Goal: Information Seeking & Learning: Learn about a topic

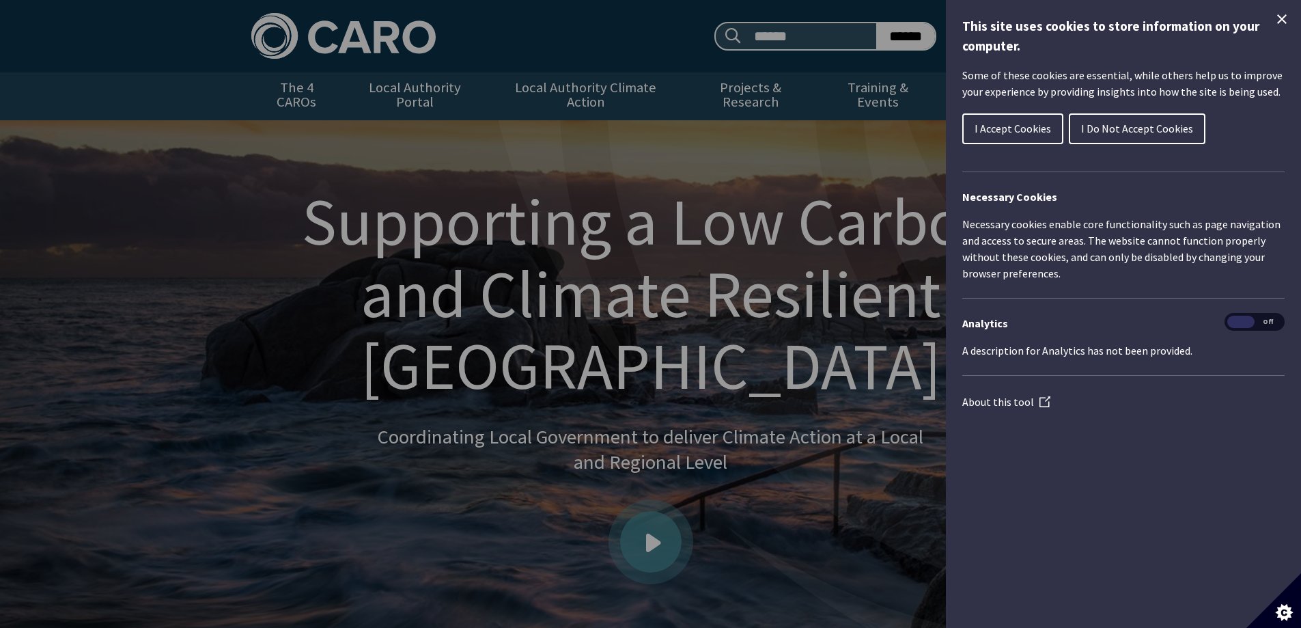
click at [1030, 133] on span "I Accept Cookies" at bounding box center [1013, 129] width 77 height 14
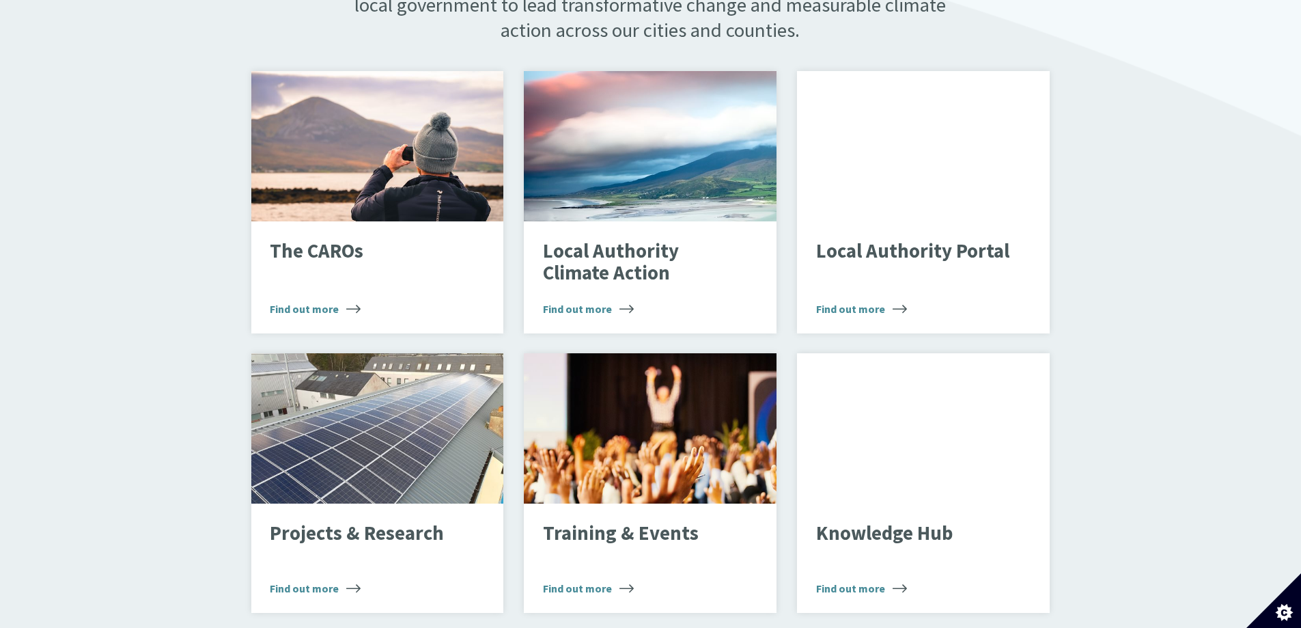
scroll to position [888, 0]
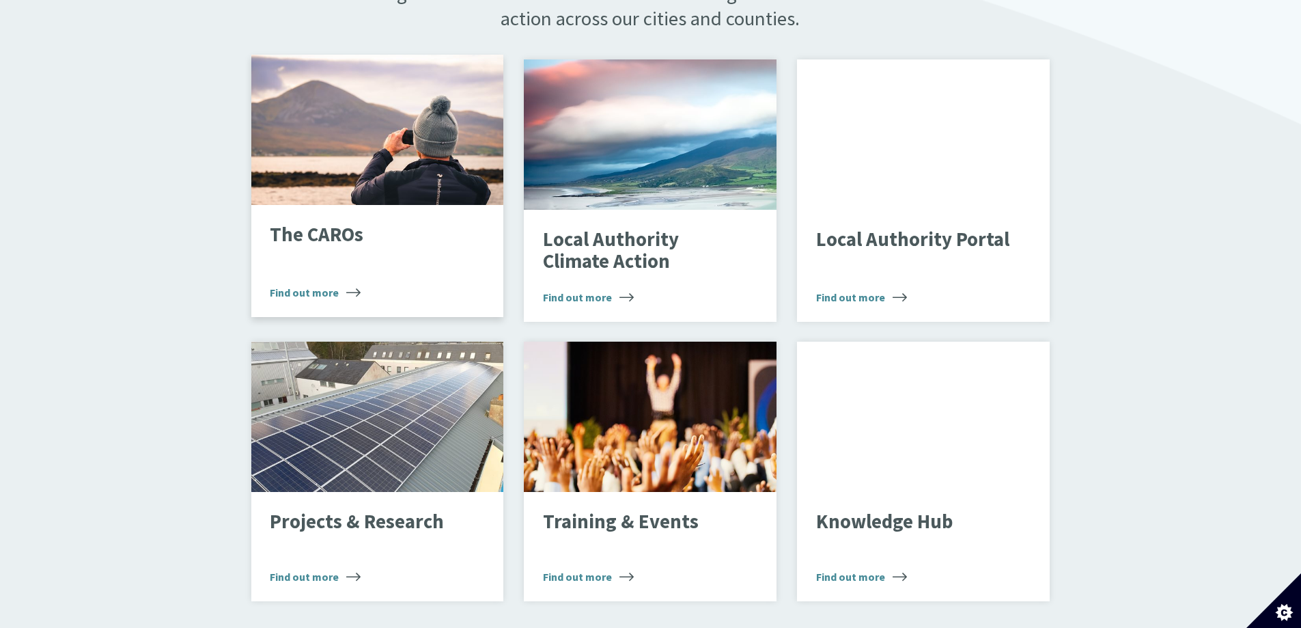
click at [301, 284] on span "Find out more" at bounding box center [315, 292] width 91 height 16
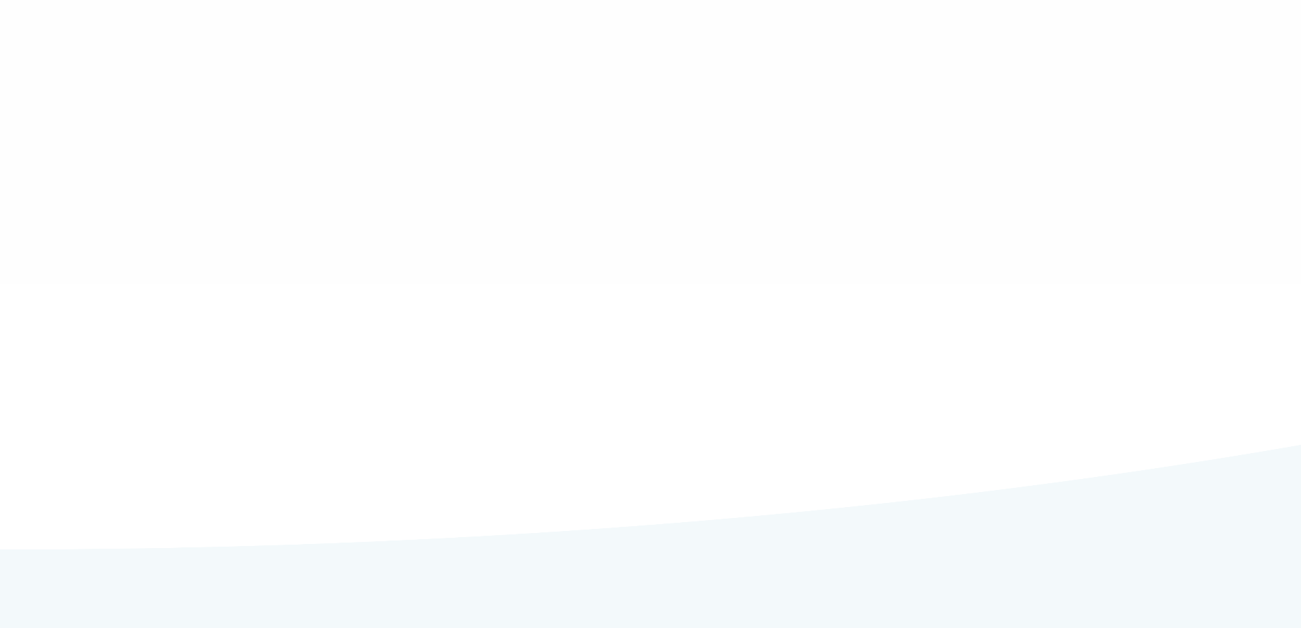
type input "******"
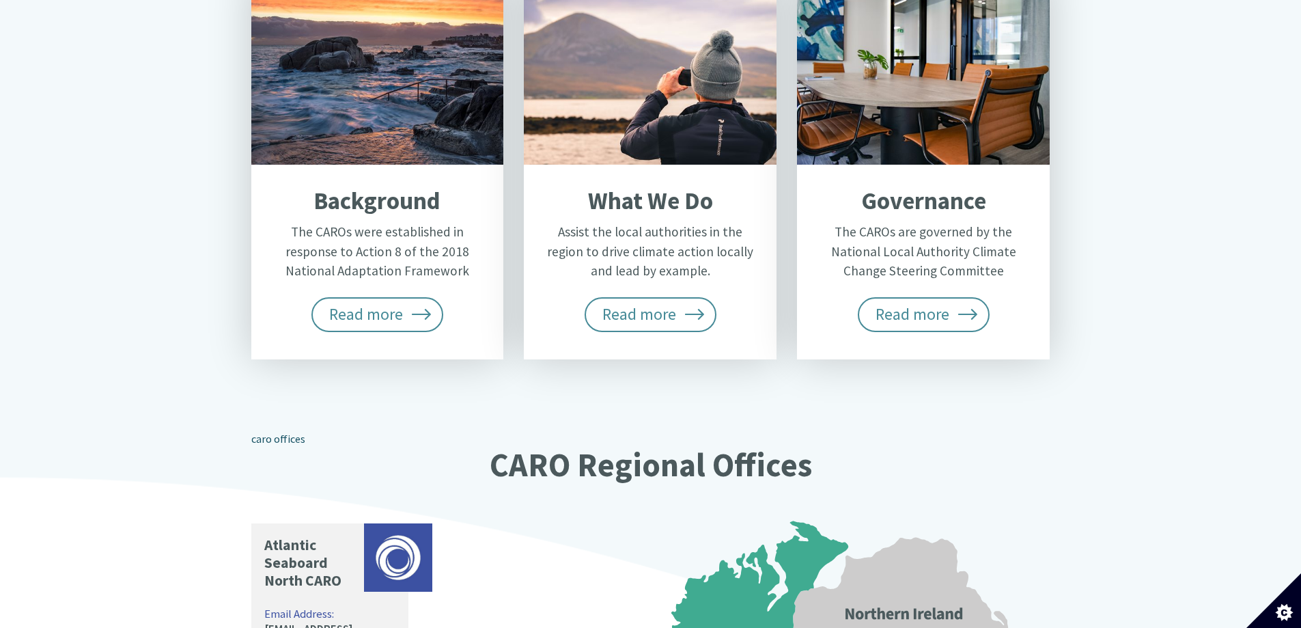
scroll to position [622, 0]
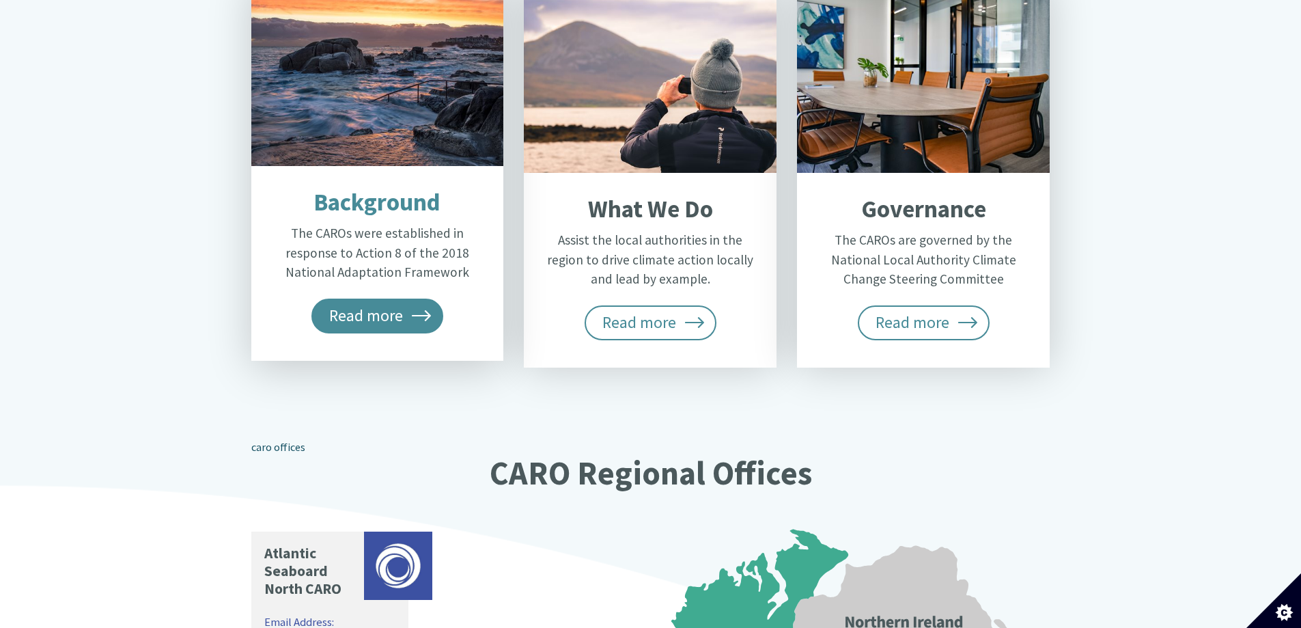
click at [381, 299] on span "Read more" at bounding box center [378, 316] width 133 height 34
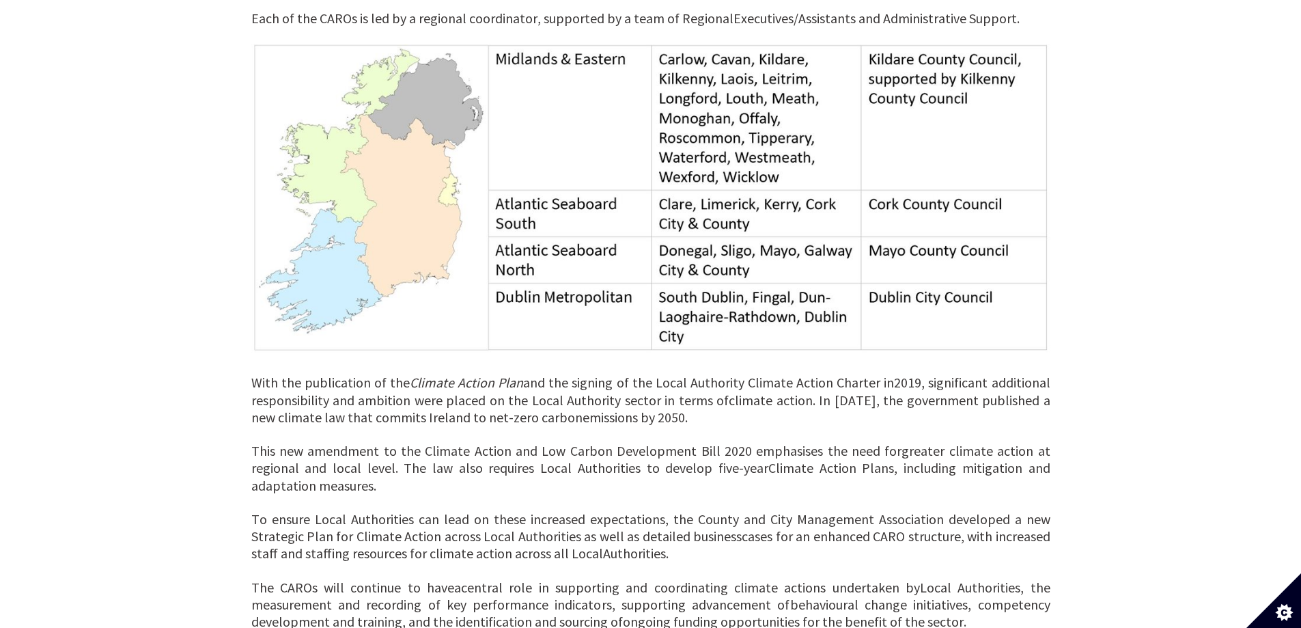
scroll to position [751, 0]
